Goal: Transaction & Acquisition: Subscribe to service/newsletter

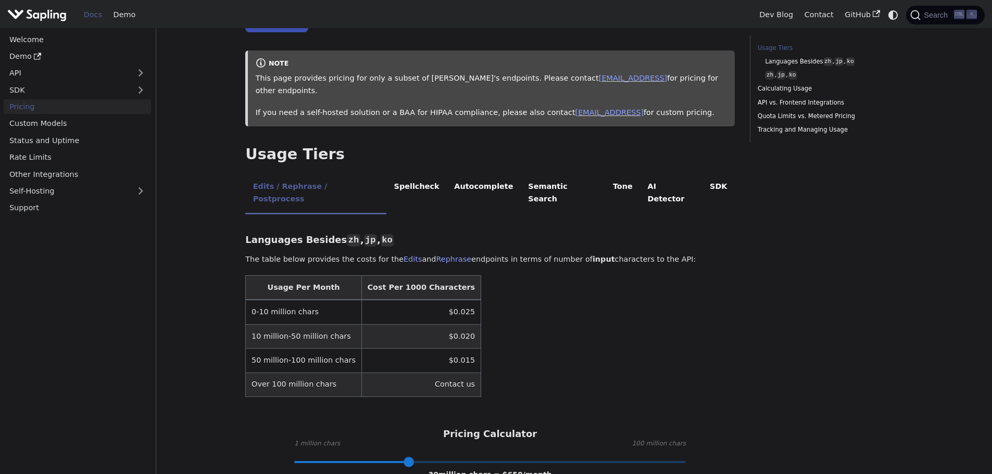
scroll to position [104, 0]
drag, startPoint x: 251, startPoint y: 289, endPoint x: 320, endPoint y: 289, distance: 69.3
click at [320, 299] on td "0-10 million chars" at bounding box center [304, 311] width 116 height 24
click at [490, 286] on table "Usage Per Month Cost Per 1000 Characters 0-10 million chars $0.025 10 million-5…" at bounding box center [490, 335] width 490 height 122
click at [557, 309] on table "Usage Per Month Cost Per 1000 Characters 0-10 million chars $0.025 10 million-5…" at bounding box center [490, 335] width 490 height 122
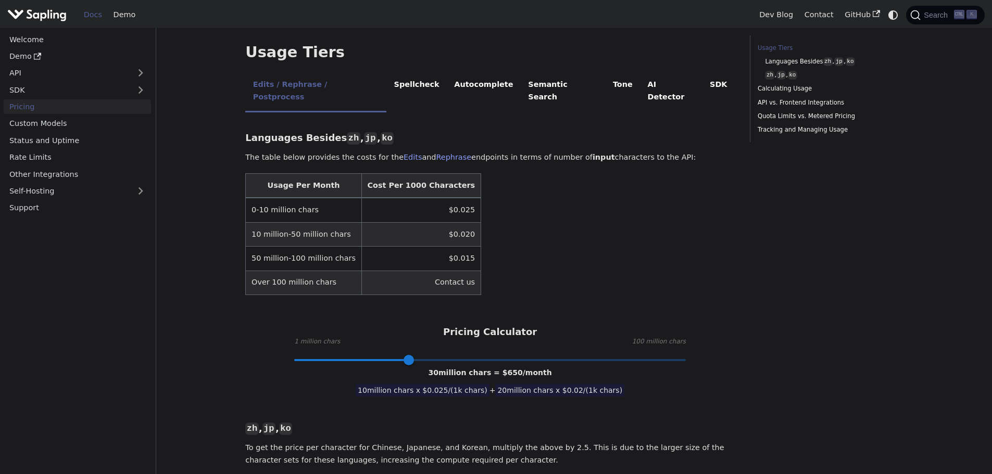
scroll to position [208, 0]
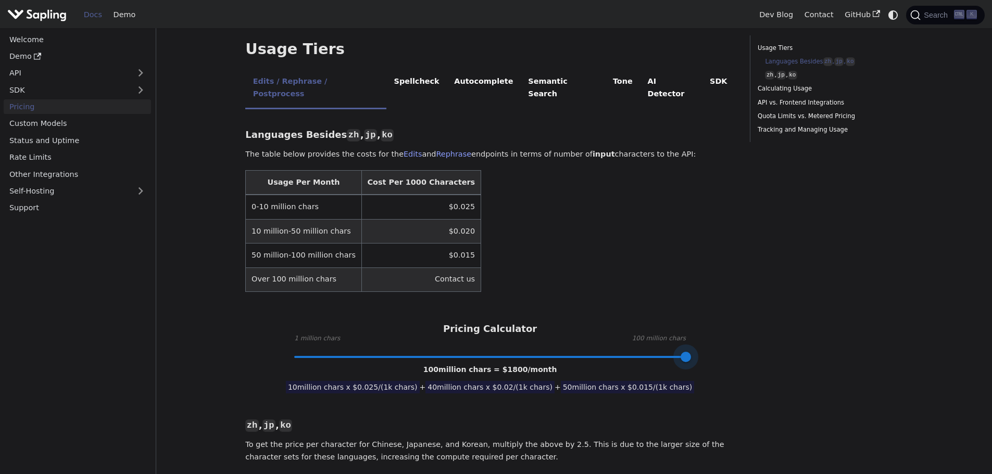
drag, startPoint x: 408, startPoint y: 330, endPoint x: 712, endPoint y: 325, distance: 304.2
click at [712, 325] on div "Pricing Calculator 1 million chars 100 million chars 100 million chars = $ 1800…" at bounding box center [490, 340] width 490 height 34
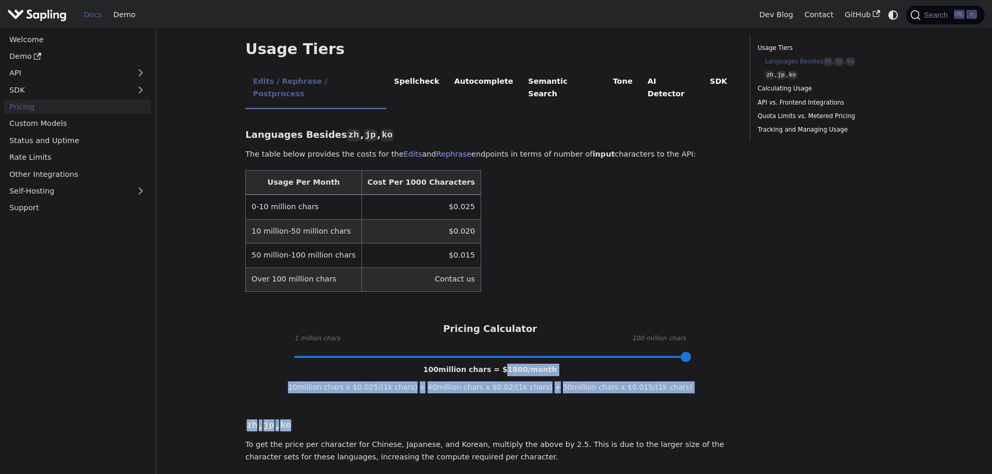
drag, startPoint x: 503, startPoint y: 347, endPoint x: 583, endPoint y: 344, distance: 80.8
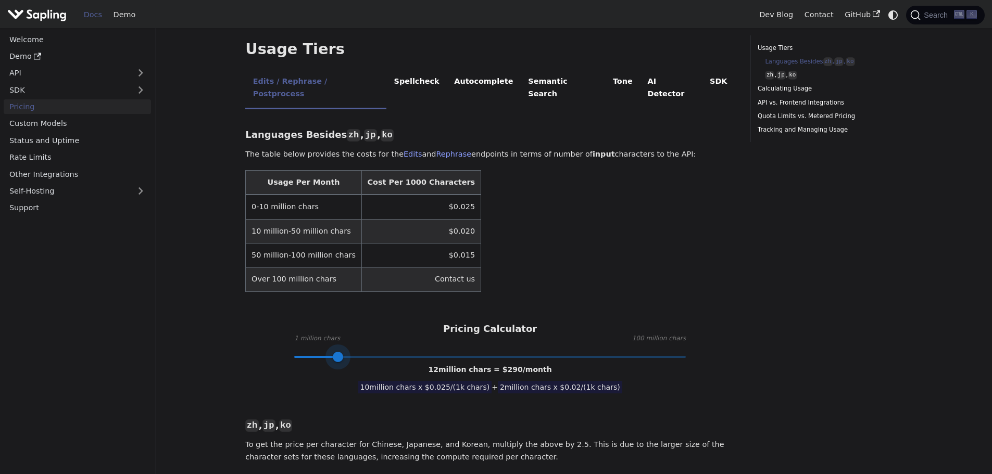
type input "1"
drag, startPoint x: 684, startPoint y: 331, endPoint x: 265, endPoint y: 343, distance: 419.4
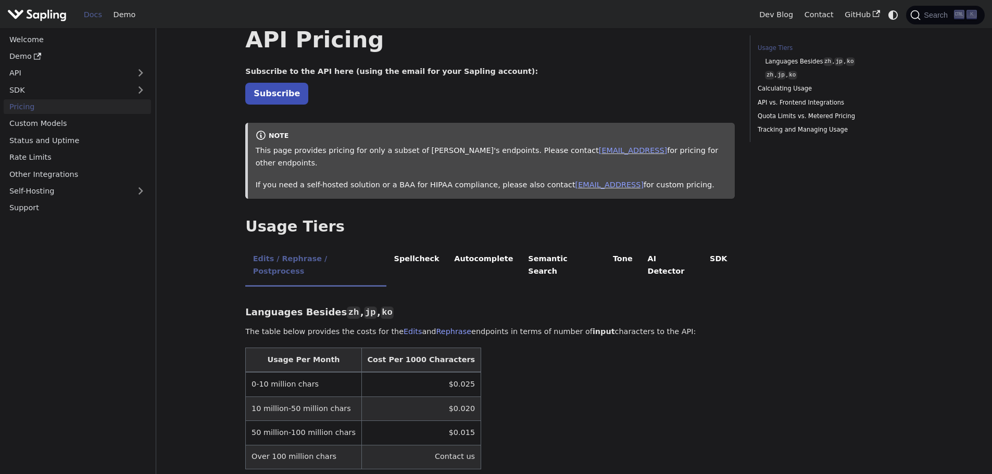
scroll to position [0, 0]
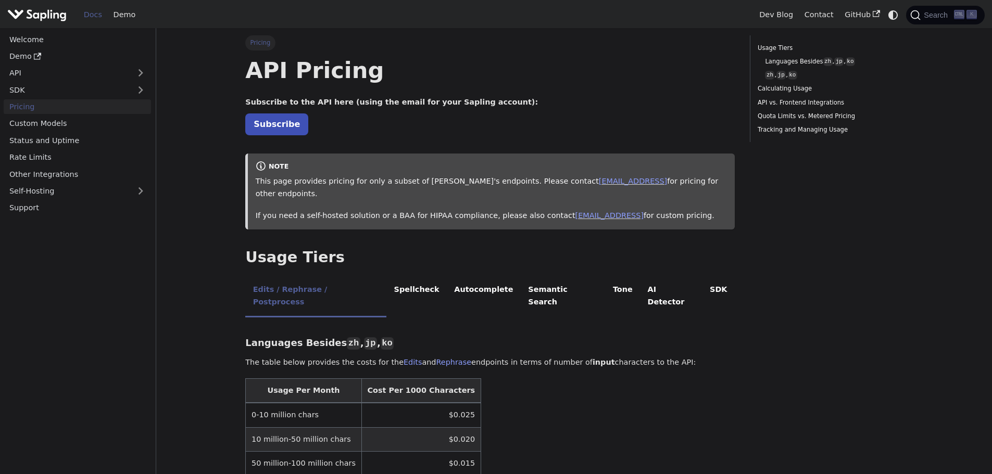
click at [70, 95] on link "SDK" at bounding box center [67, 89] width 127 height 15
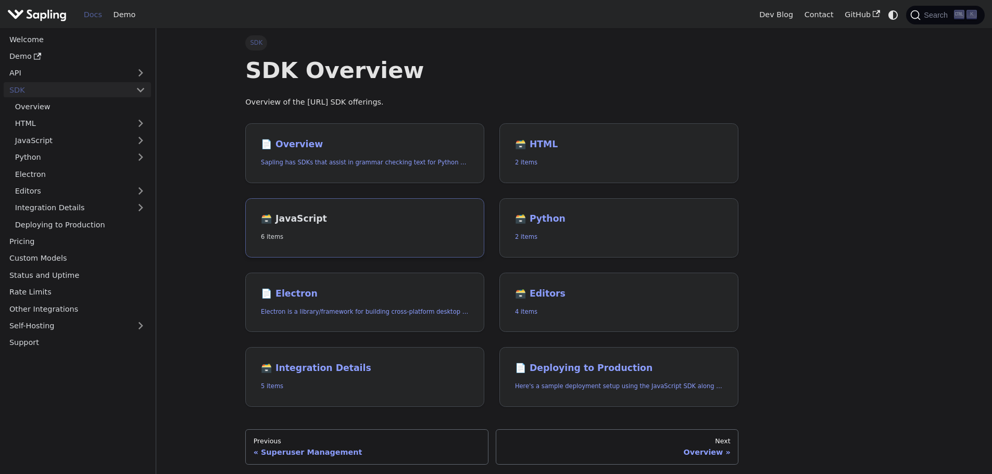
click at [296, 228] on link "🗃️ JavaScript 6 items" at bounding box center [364, 228] width 239 height 60
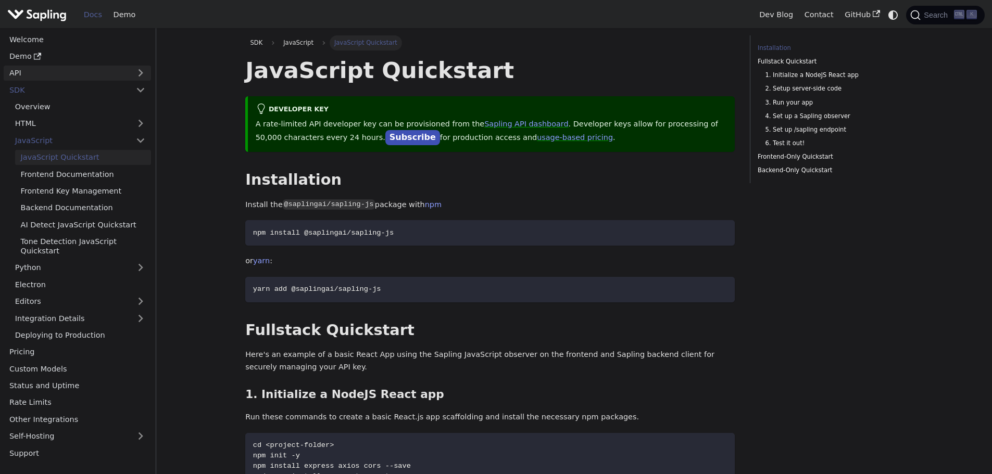
click at [119, 78] on link "API" at bounding box center [67, 73] width 127 height 15
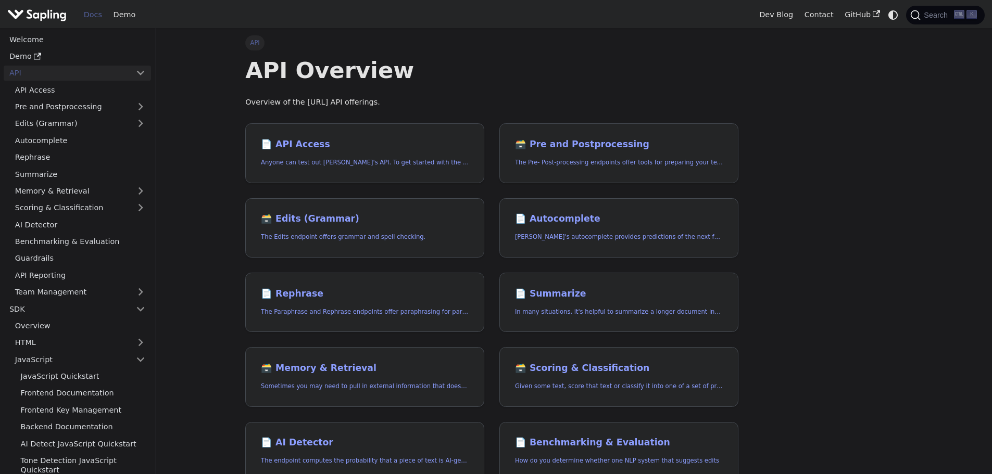
click at [200, 272] on main "API API Overview Overview of the Sapling.ai API offerings. 📄️ API Access Anyone…" at bounding box center [574, 366] width 836 height 676
click at [280, 222] on h2 "🗃️ Edits (Grammar)" at bounding box center [365, 219] width 208 height 11
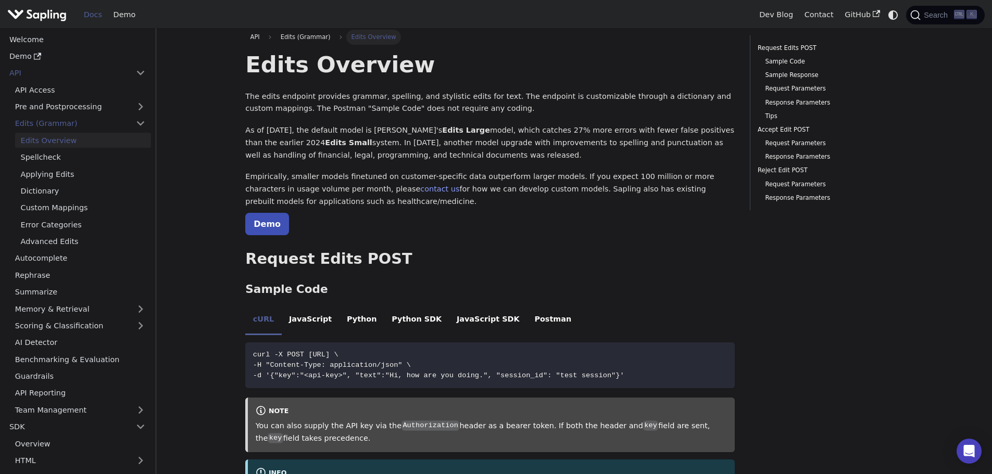
scroll to position [5, 0]
click at [457, 316] on li "JavaScript SDK" at bounding box center [488, 321] width 78 height 29
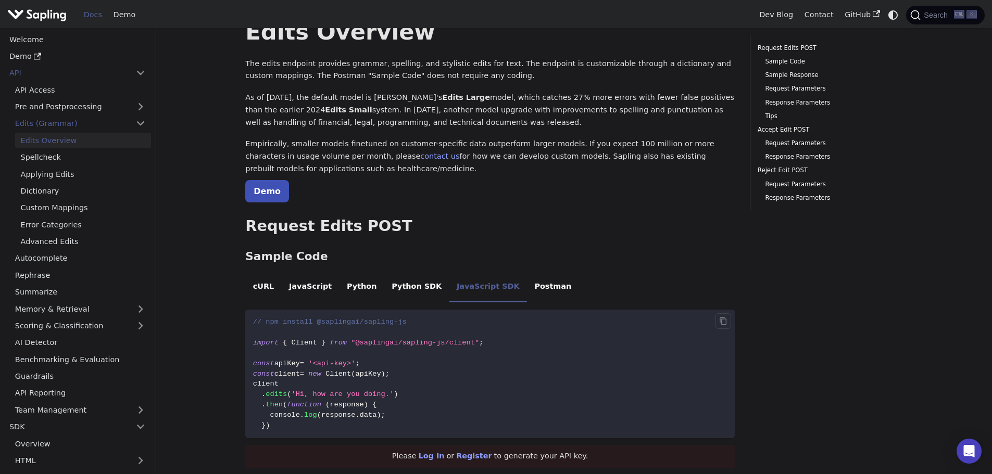
scroll to position [57, 0]
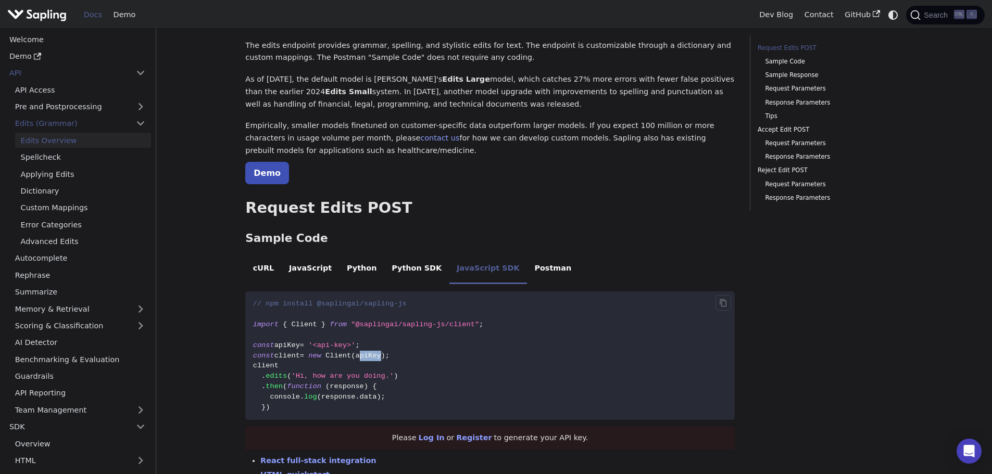
drag, startPoint x: 357, startPoint y: 356, endPoint x: 380, endPoint y: 356, distance: 23.4
click at [380, 356] on span "const client = new Client ( apiKey ) ;" at bounding box center [321, 356] width 136 height 8
click at [443, 365] on code "// npm install @saplingai/sapling-js import { Client } from "@saplingai/sapling…" at bounding box center [490, 356] width 490 height 129
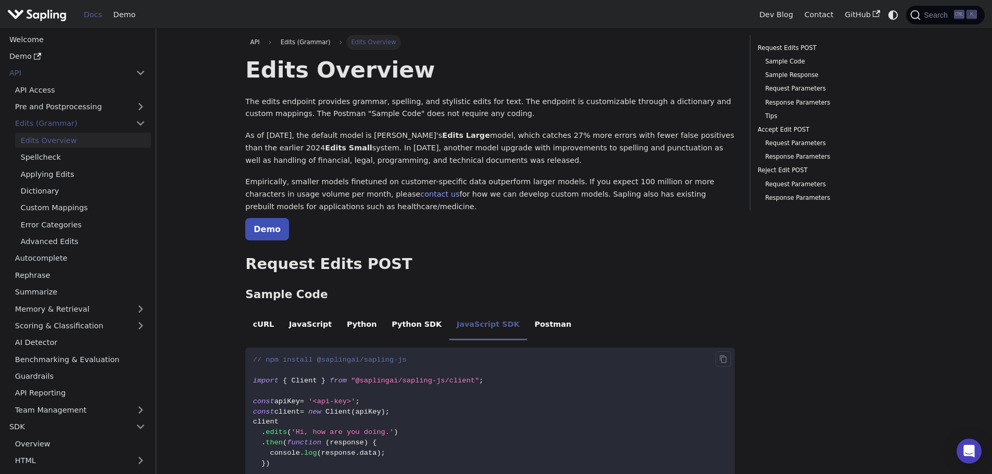
scroll to position [0, 0]
click at [271, 224] on link "Demo" at bounding box center [267, 230] width 44 height 22
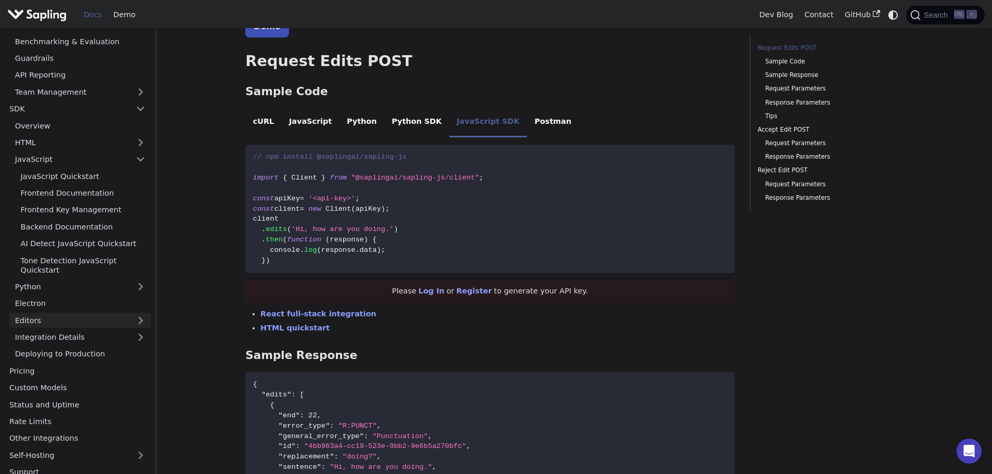
scroll to position [208, 0]
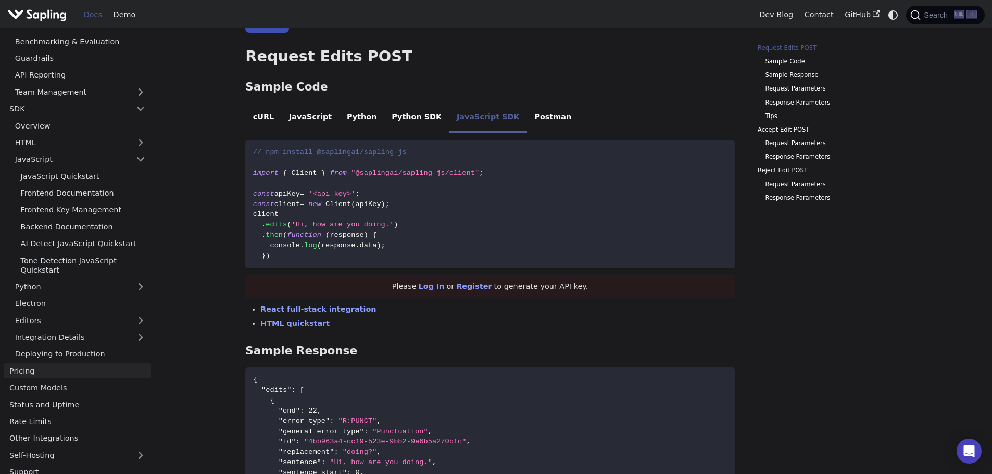
click at [24, 364] on link "Pricing" at bounding box center [77, 371] width 147 height 15
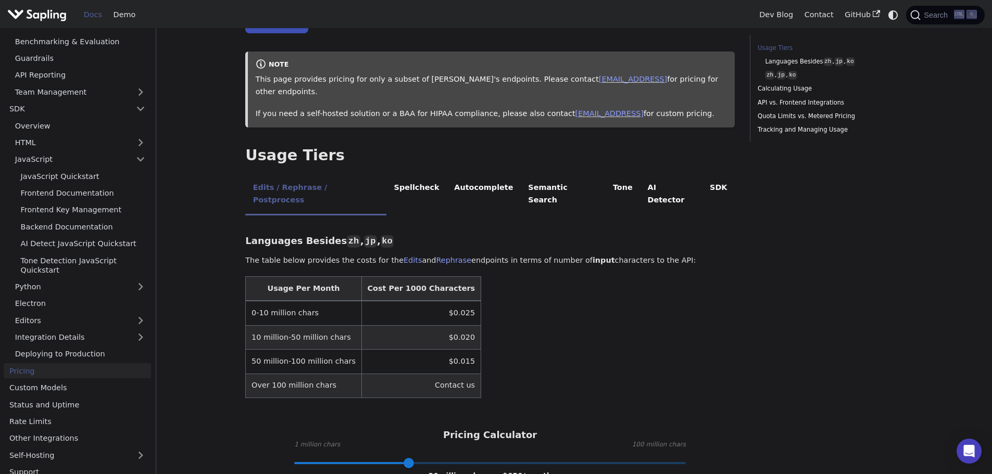
scroll to position [104, 0]
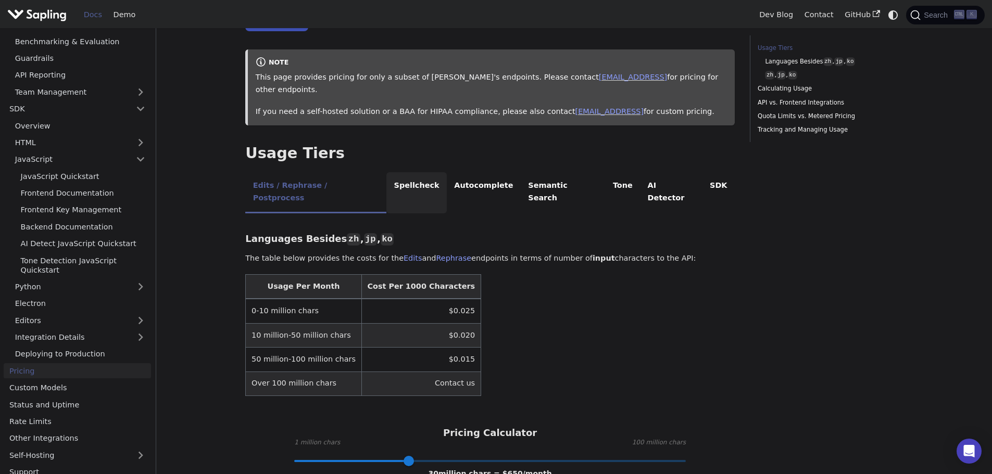
click at [389, 177] on li "Spellcheck" at bounding box center [416, 192] width 60 height 41
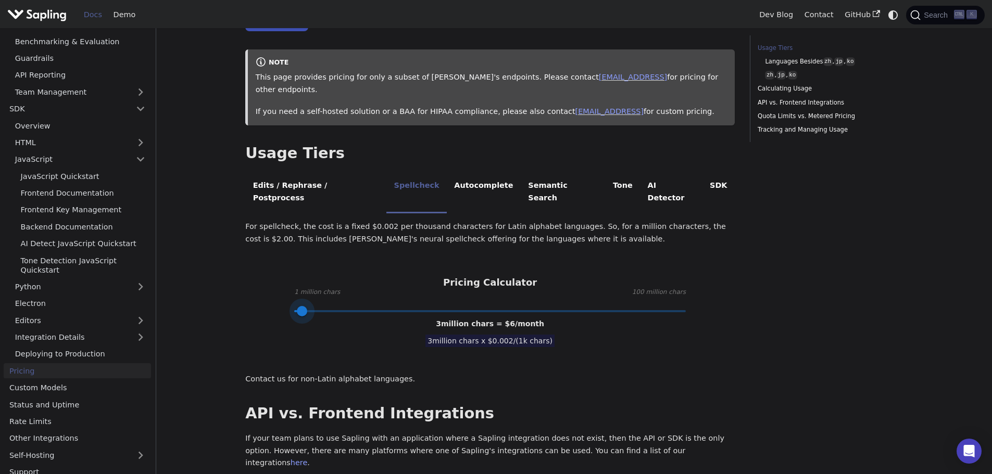
type input "1"
drag, startPoint x: 407, startPoint y: 287, endPoint x: 285, endPoint y: 290, distance: 121.4
click at [289, 306] on span at bounding box center [294, 311] width 10 height 10
click at [447, 174] on li "Autocomplete" at bounding box center [484, 192] width 74 height 41
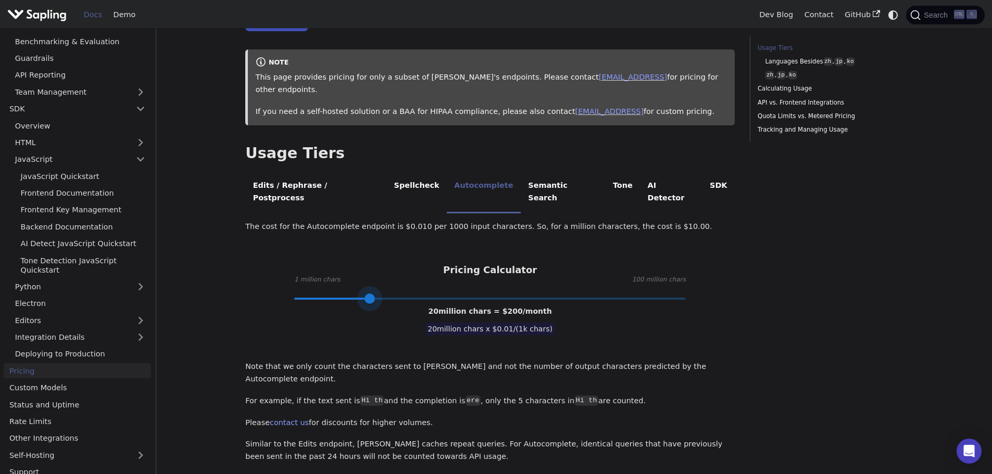
type input "1"
drag, startPoint x: 403, startPoint y: 271, endPoint x: 265, endPoint y: 271, distance: 138.0
click at [265, 271] on div "Pricing Calculator 1 million chars 100 million chars 1 million chars = $ 10 /mo…" at bounding box center [490, 282] width 490 height 34
click at [521, 172] on li "Semantic Search" at bounding box center [563, 192] width 85 height 41
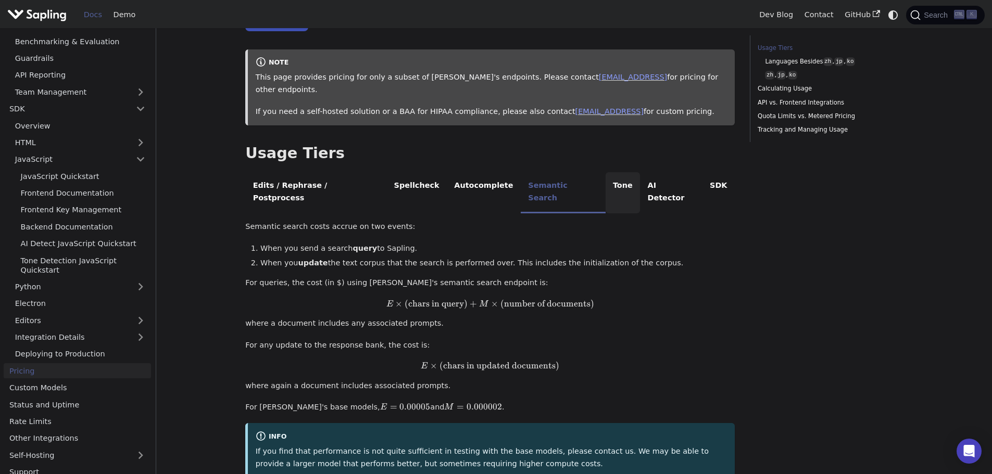
click at [606, 172] on li "Tone" at bounding box center [623, 192] width 35 height 41
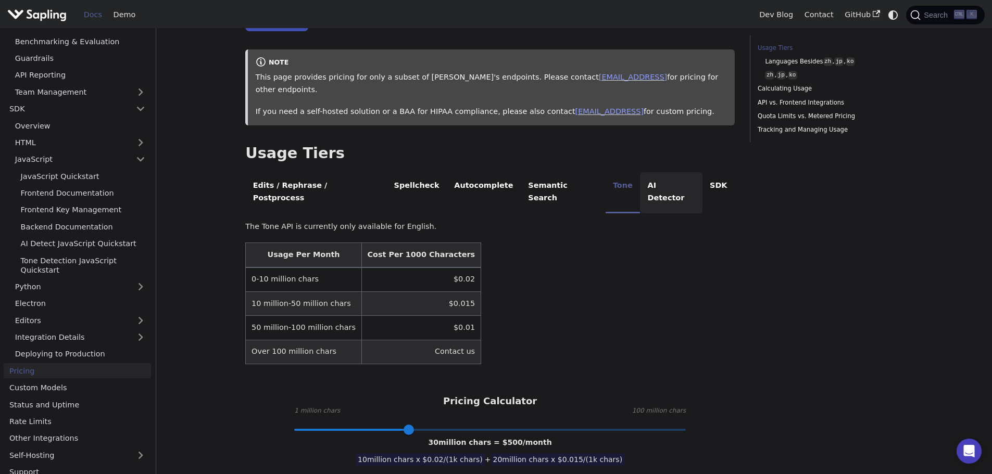
click at [640, 172] on li "AI Detector" at bounding box center [671, 192] width 62 height 41
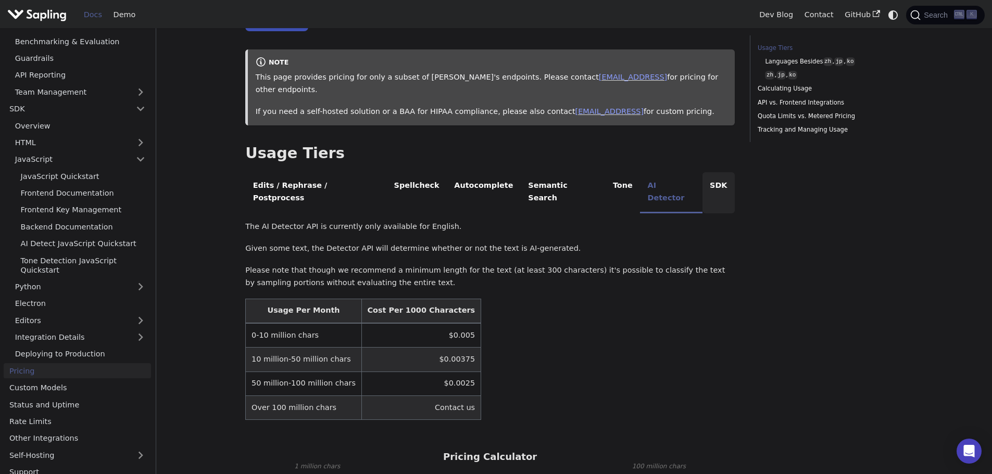
click at [703, 172] on li "SDK" at bounding box center [719, 192] width 32 height 41
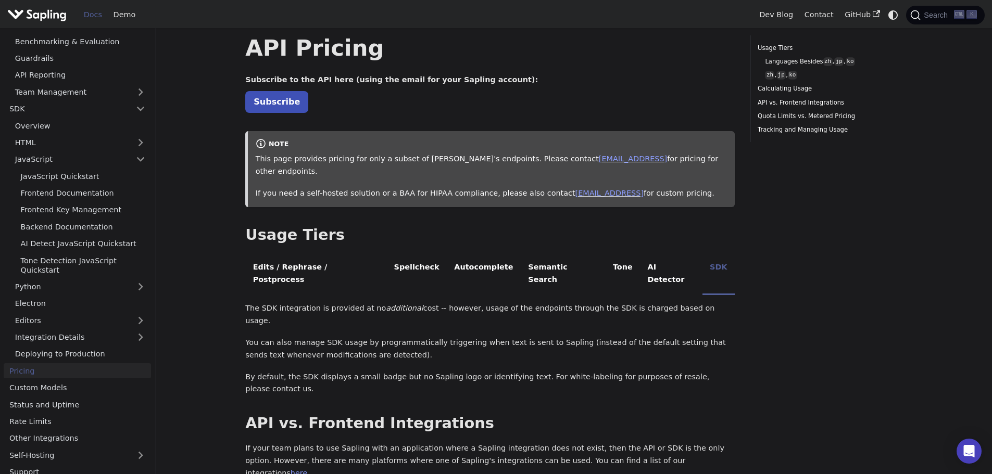
scroll to position [0, 0]
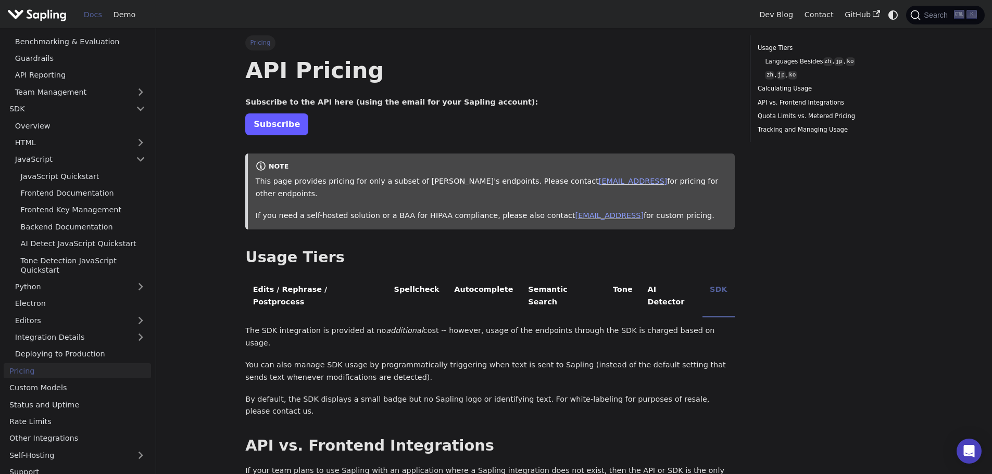
click at [270, 129] on link "Subscribe" at bounding box center [276, 124] width 63 height 21
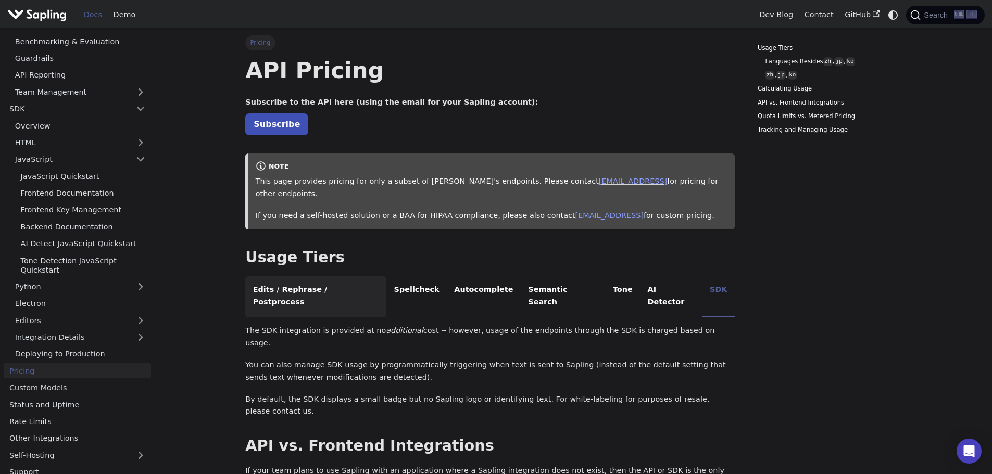
click at [307, 277] on li "Edits / Rephrase / Postprocess" at bounding box center [315, 297] width 141 height 41
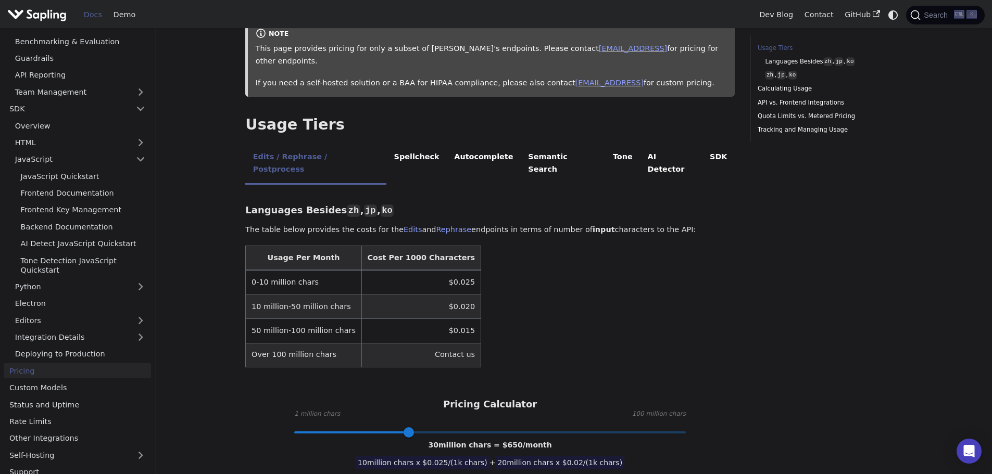
scroll to position [208, 0]
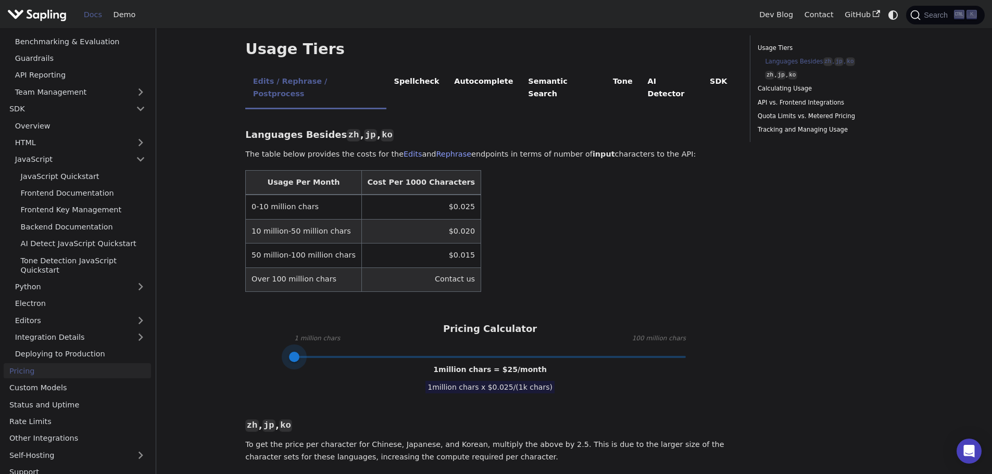
drag, startPoint x: 410, startPoint y: 336, endPoint x: 279, endPoint y: 331, distance: 131.9
click at [279, 331] on div "Pricing Calculator 1 million chars 100 million chars 1 million chars = $ 25 /mo…" at bounding box center [490, 340] width 490 height 34
drag, startPoint x: 631, startPoint y: 315, endPoint x: 743, endPoint y: 327, distance: 112.6
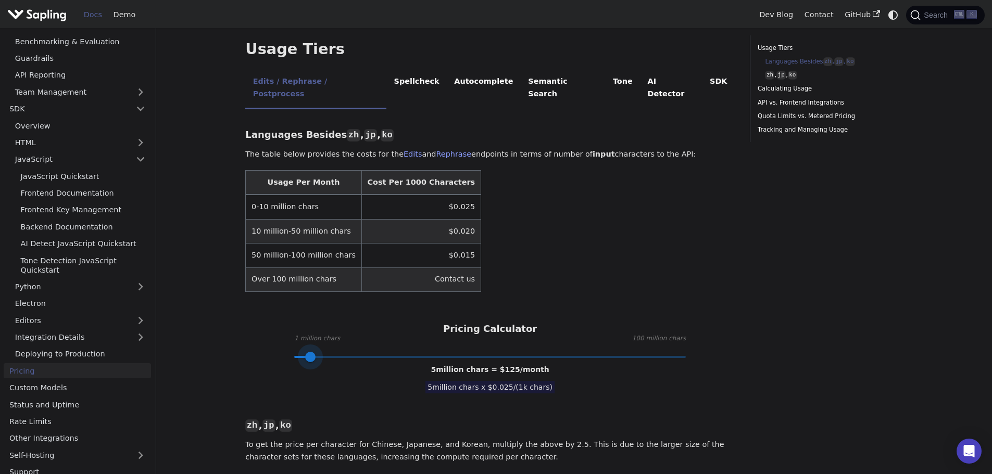
drag, startPoint x: 292, startPoint y: 329, endPoint x: 311, endPoint y: 330, distance: 18.8
click at [311, 352] on span at bounding box center [310, 357] width 10 height 10
type input "1"
drag, startPoint x: 311, startPoint y: 330, endPoint x: 287, endPoint y: 321, distance: 25.5
click at [297, 352] on span at bounding box center [302, 357] width 10 height 10
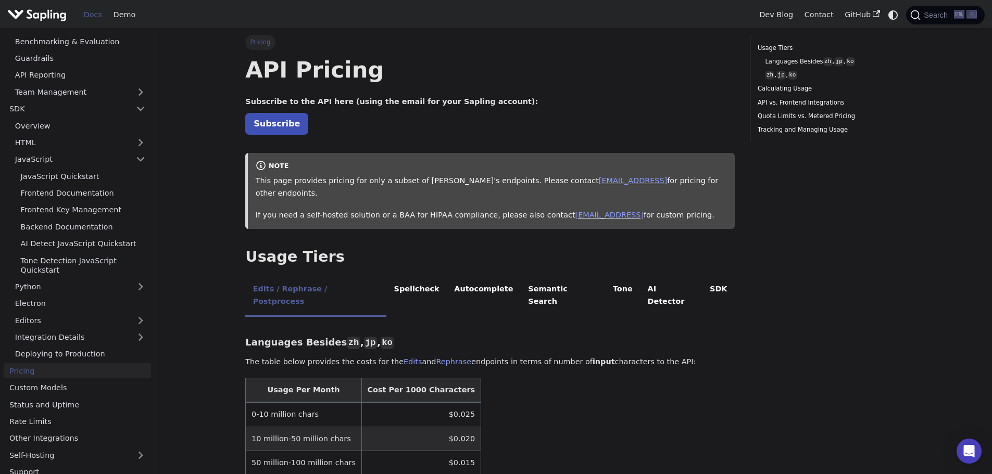
scroll to position [0, 0]
click at [264, 128] on link "Subscribe" at bounding box center [276, 124] width 63 height 21
click at [450, 120] on p "Subscribe" at bounding box center [490, 125] width 490 height 14
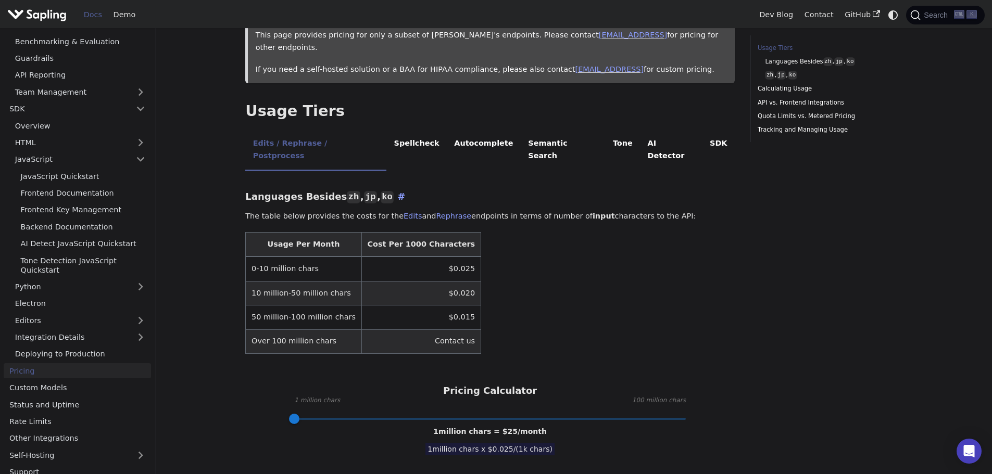
scroll to position [156, 0]
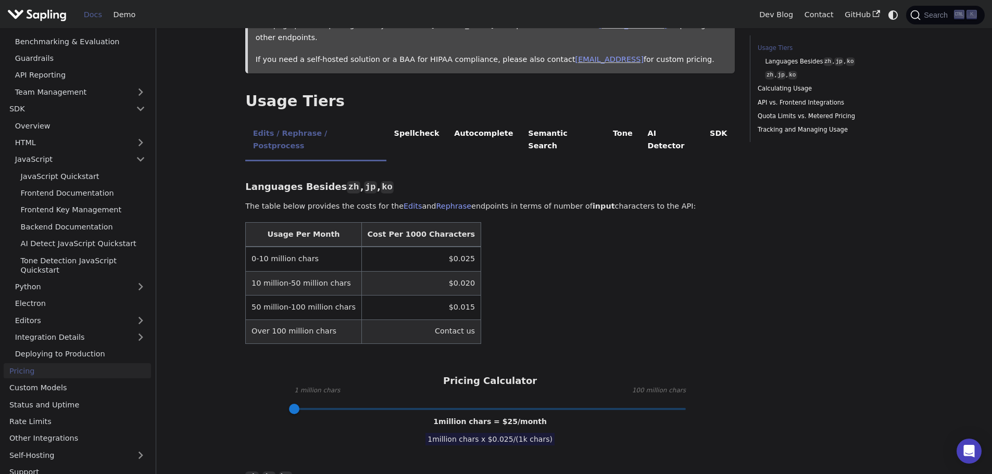
click at [23, 366] on link "Pricing" at bounding box center [77, 371] width 147 height 15
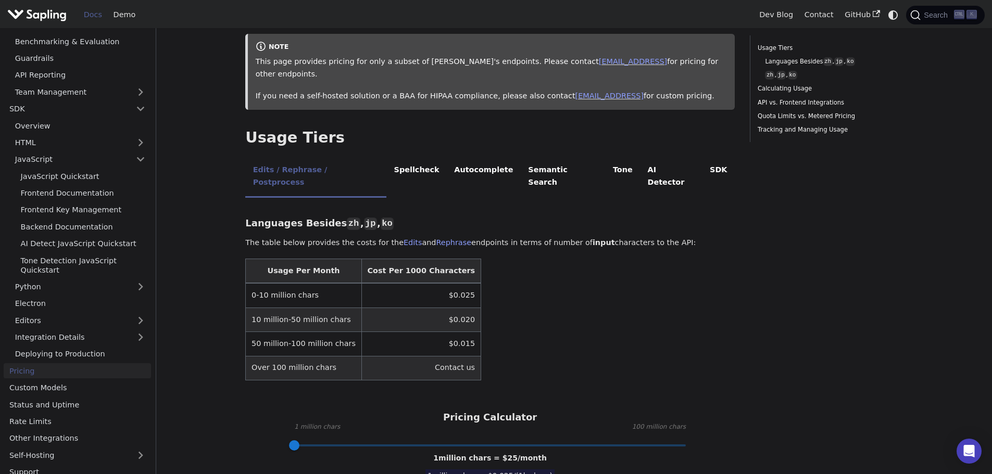
scroll to position [0, 0]
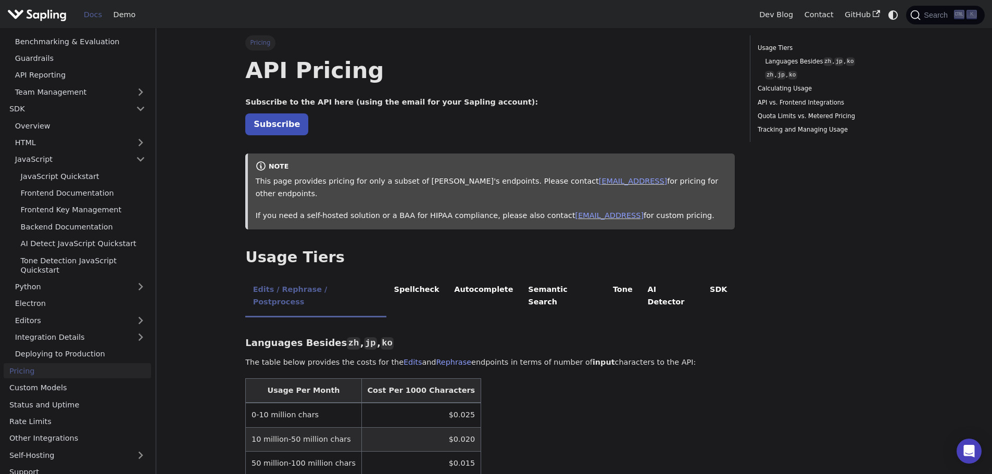
click at [556, 81] on h1 "API Pricing" at bounding box center [490, 70] width 490 height 28
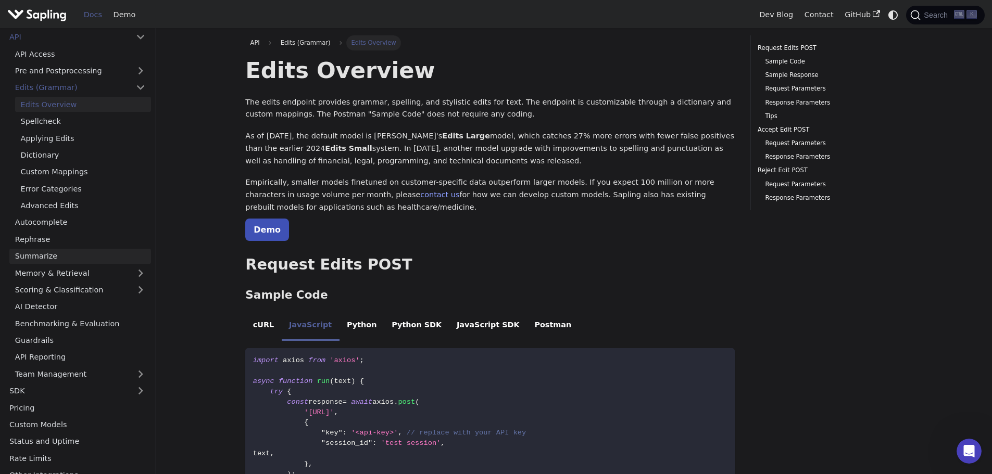
scroll to position [82, 0]
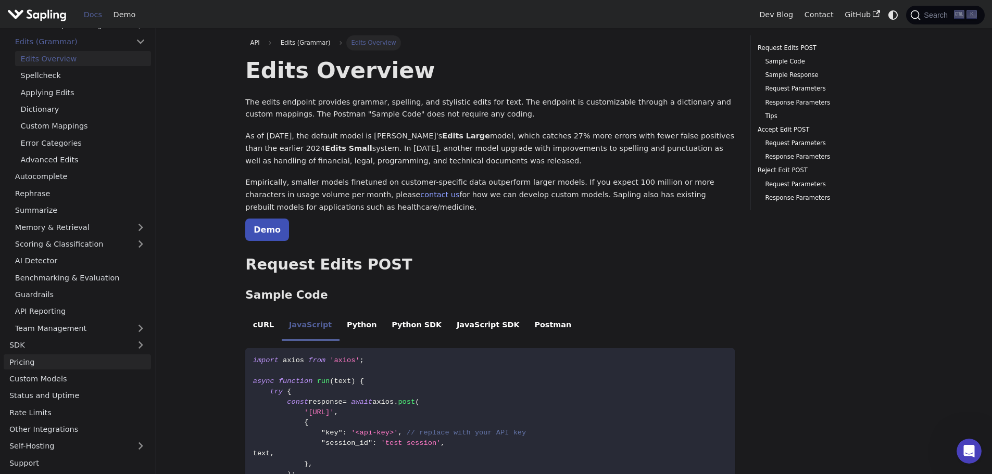
click at [17, 360] on link "Pricing" at bounding box center [77, 362] width 147 height 15
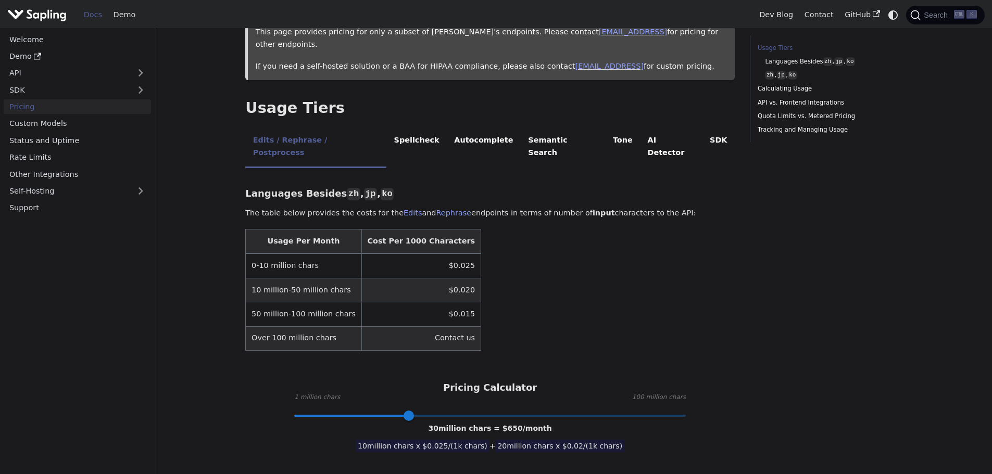
scroll to position [156, 0]
